Goal: Task Accomplishment & Management: Manage account settings

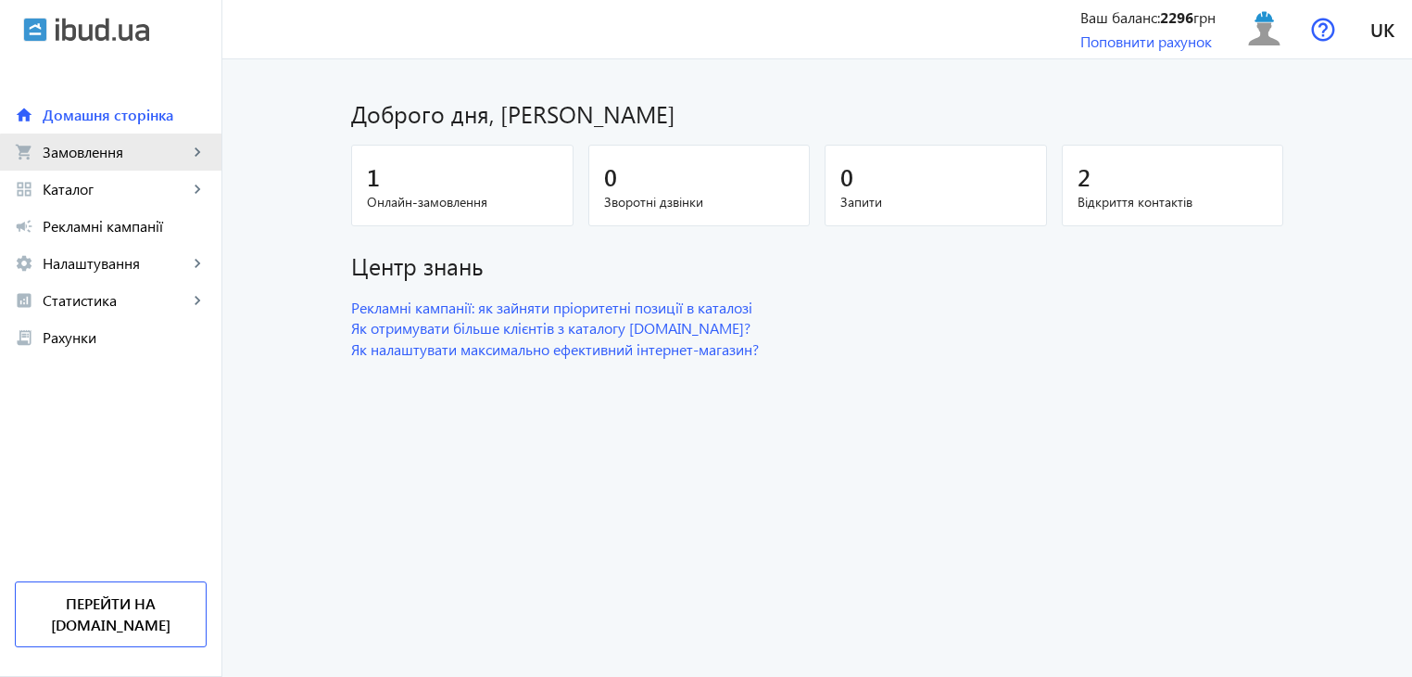
click at [115, 164] on link "shopping_cart Замовлення keyboard_arrow_right" at bounding box center [111, 151] width 222 height 37
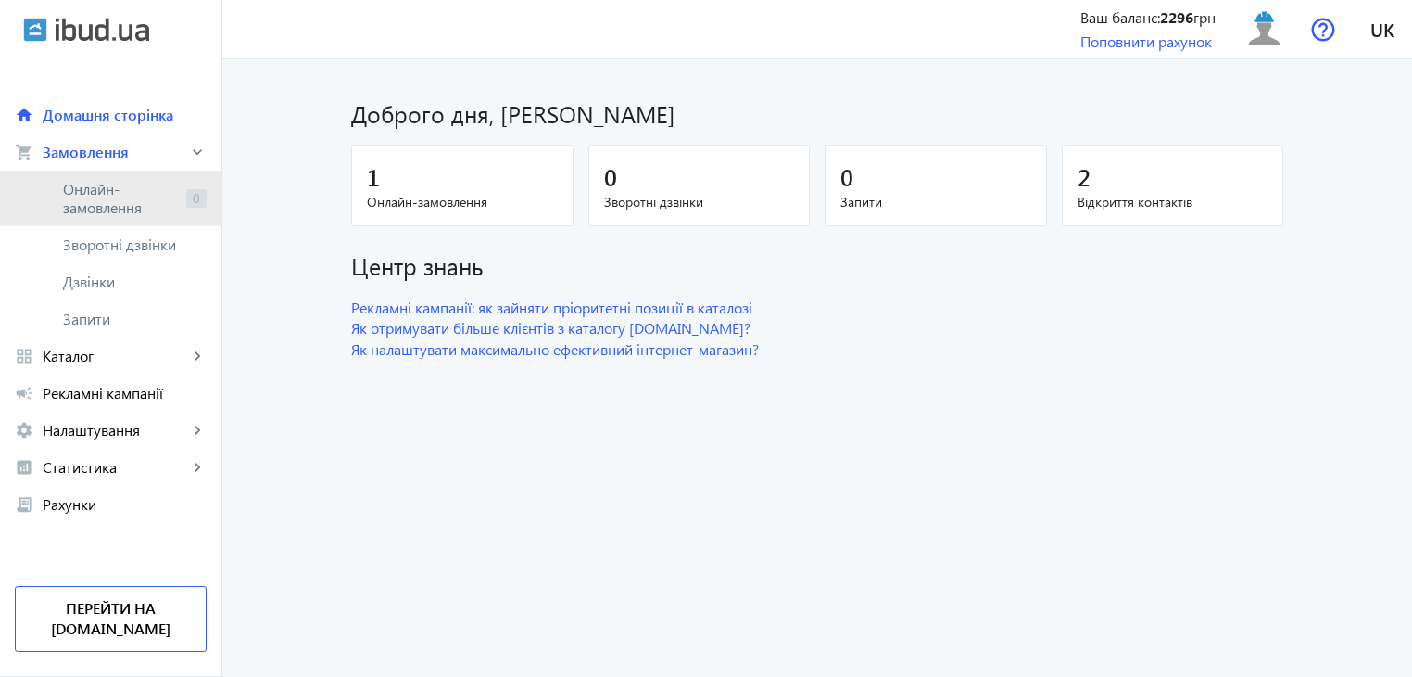
click at [95, 207] on span "Онлайн-замовлення" at bounding box center [121, 198] width 116 height 37
